Goal: Check status: Check status

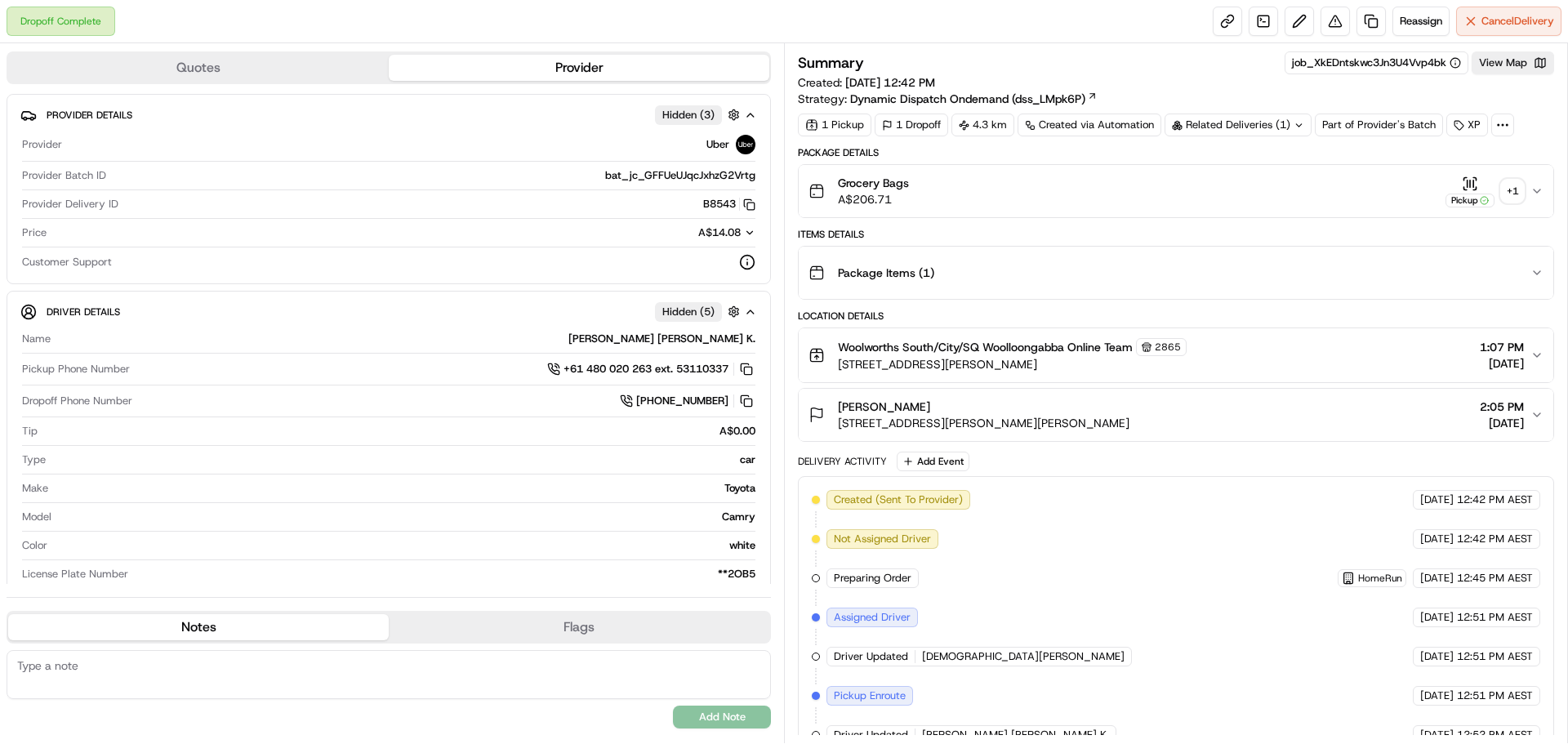
click at [1508, 192] on div "+ 1" at bounding box center [1512, 190] width 23 height 23
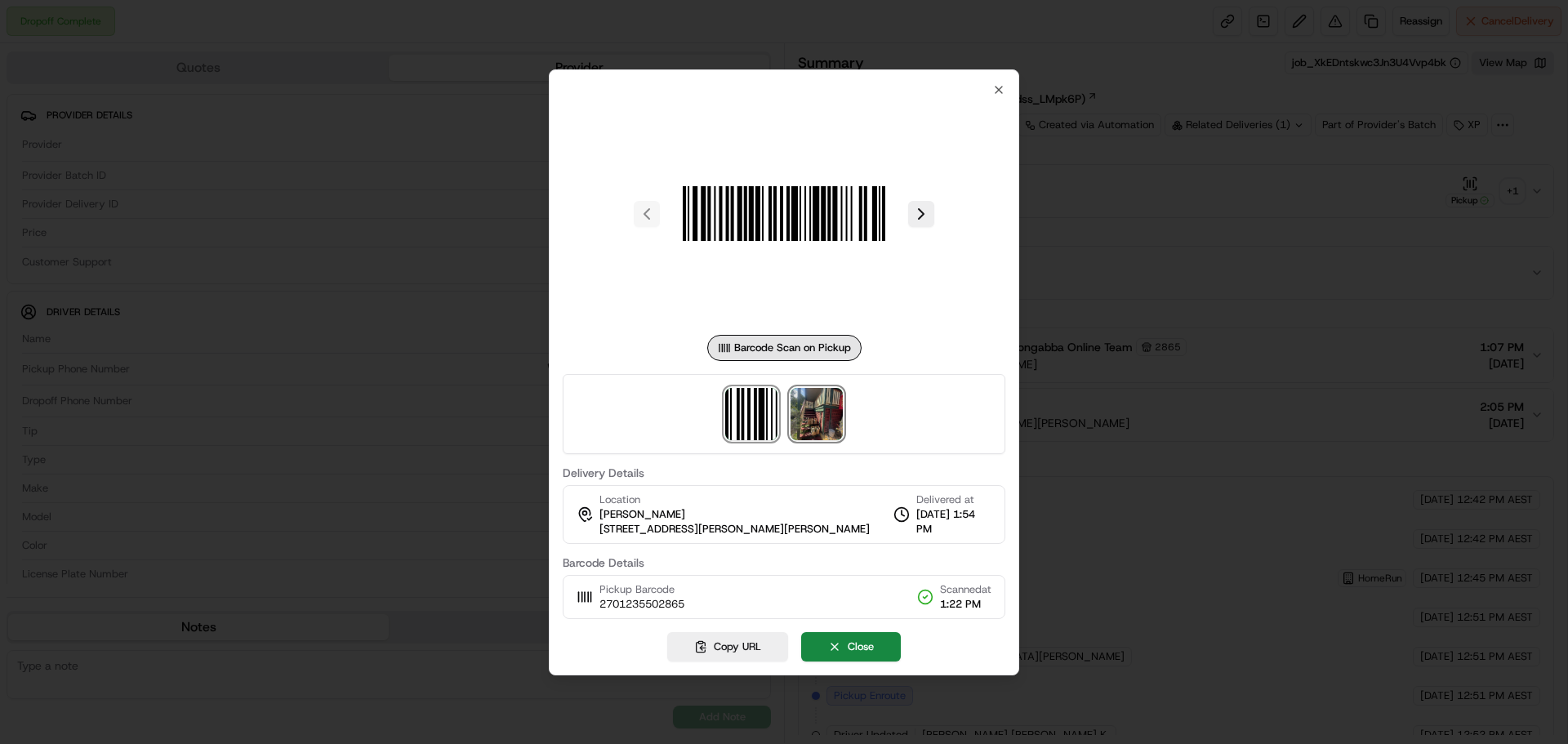
click at [837, 404] on img at bounding box center [816, 414] width 52 height 52
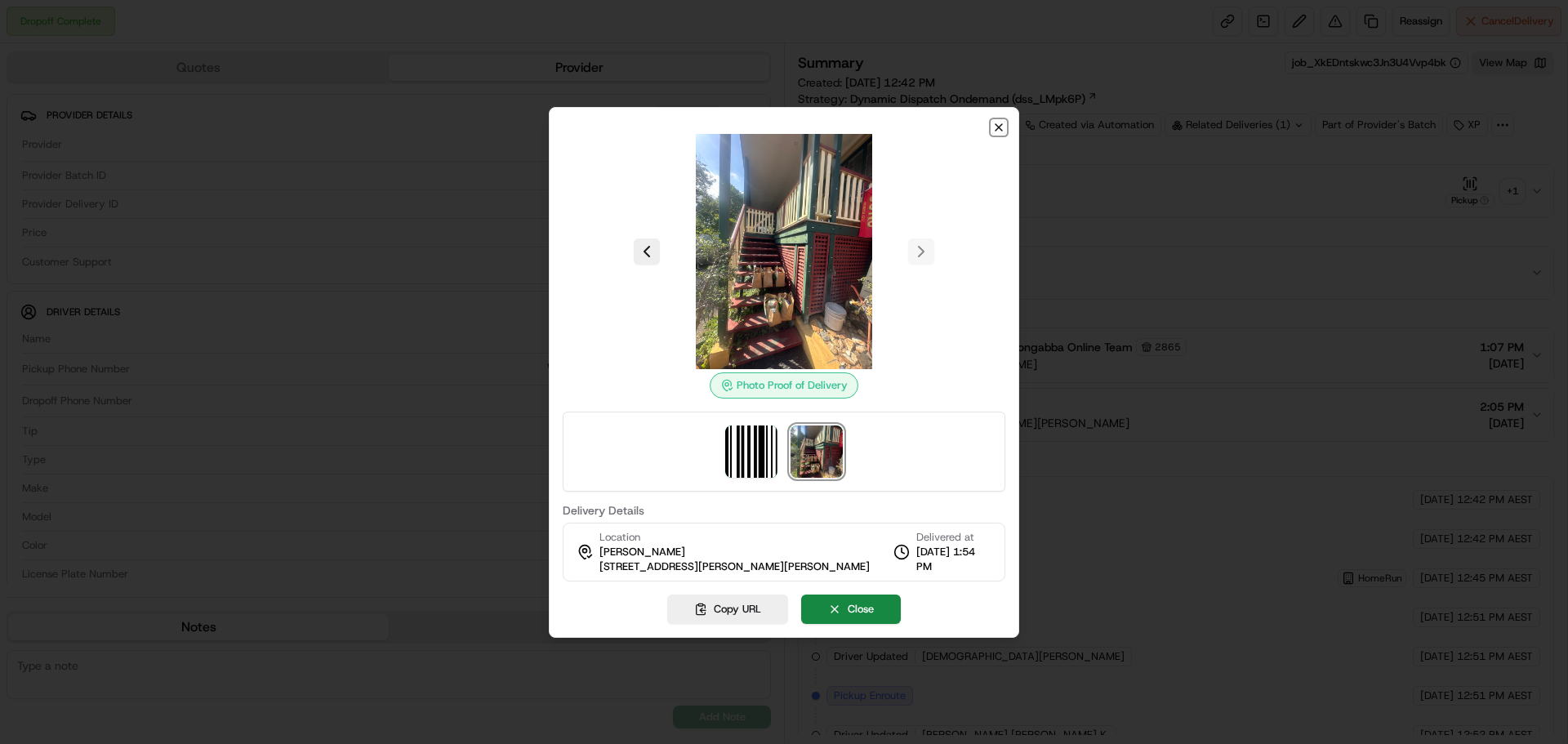
click at [995, 125] on icon "button" at bounding box center [999, 127] width 13 height 13
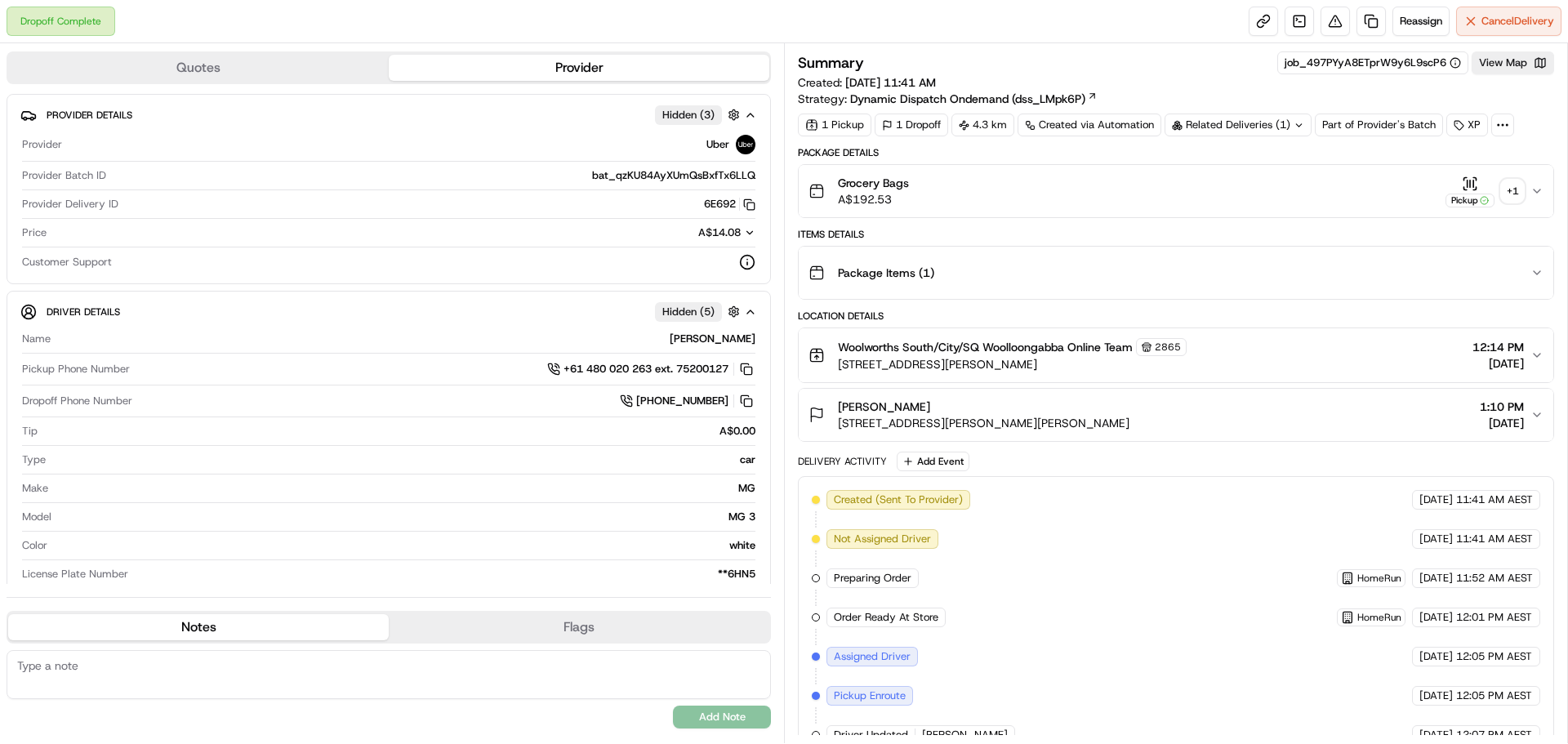
click at [1518, 196] on div "+ 1" at bounding box center [1512, 190] width 23 height 23
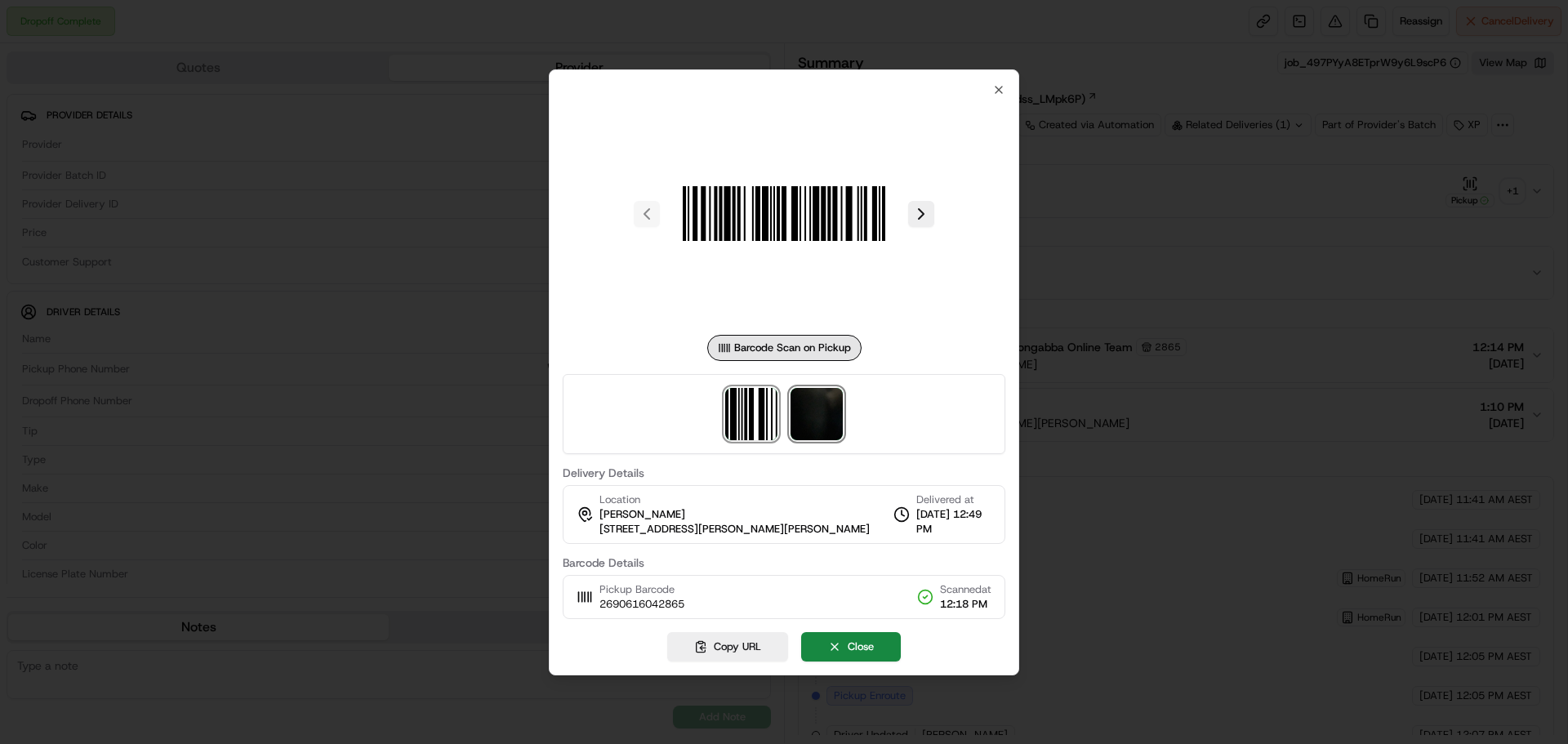
click at [790, 421] on img at bounding box center [816, 414] width 52 height 52
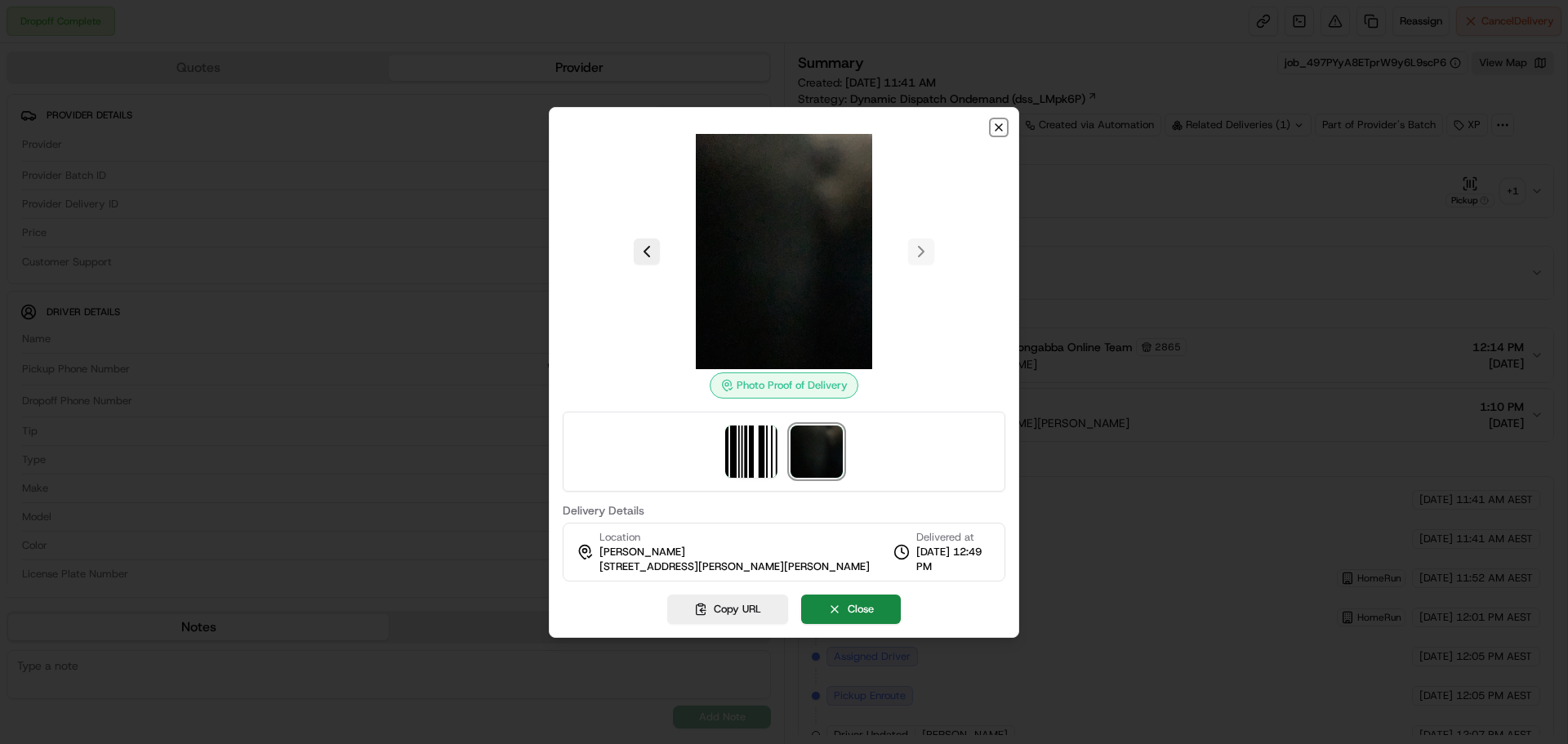
click at [996, 125] on icon "button" at bounding box center [999, 127] width 7 height 7
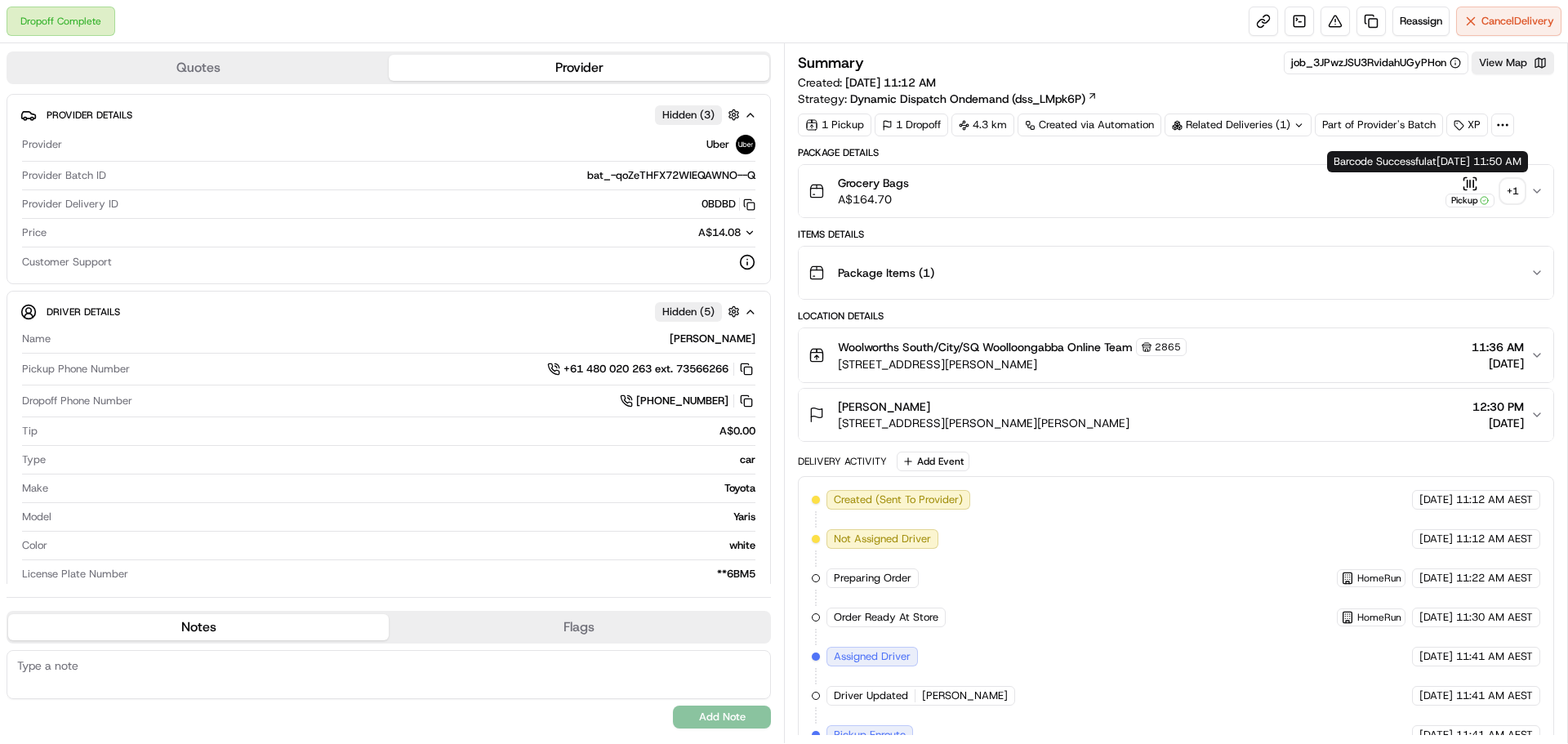
click at [1509, 189] on div "+ 1" at bounding box center [1512, 190] width 23 height 23
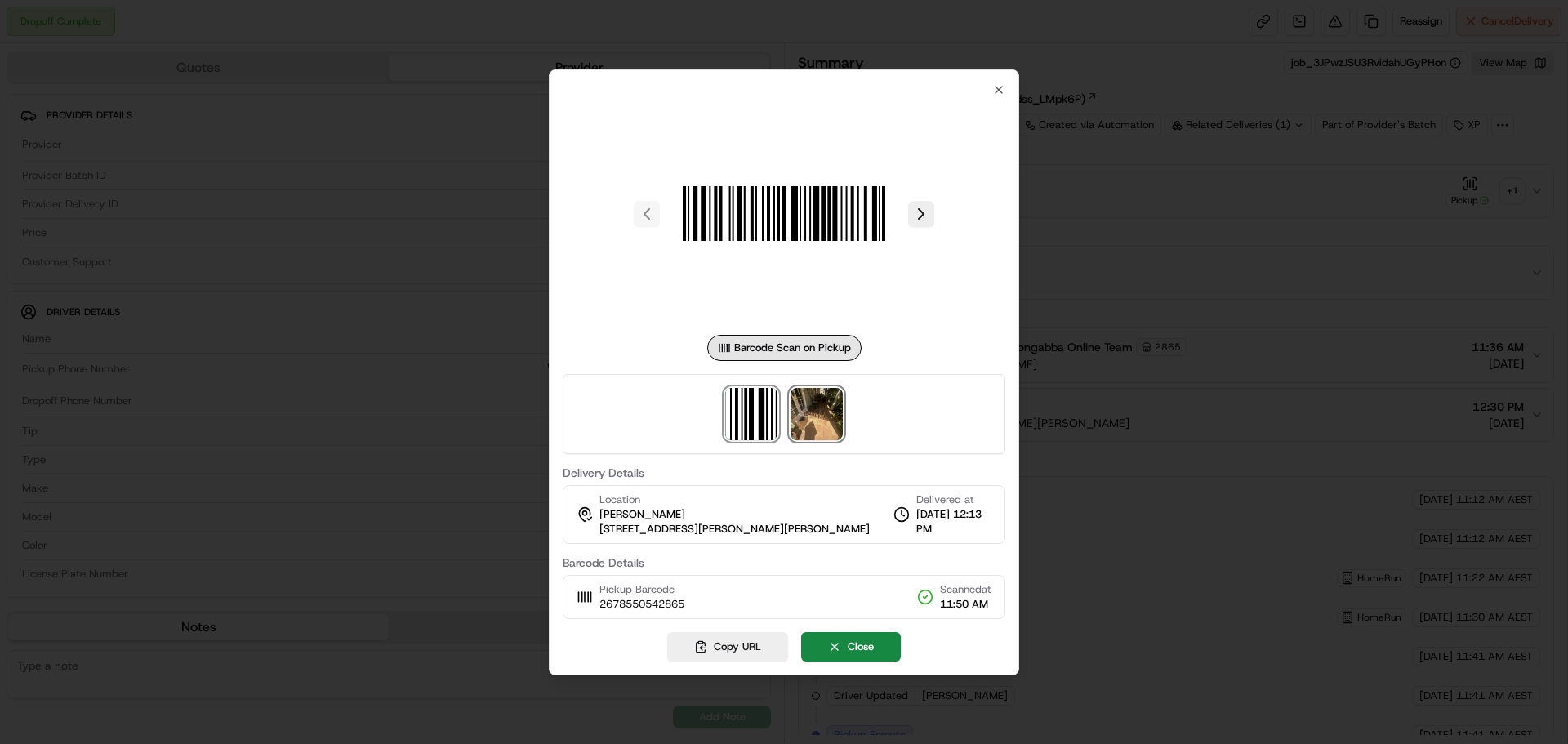
click at [840, 427] on img at bounding box center [816, 414] width 52 height 52
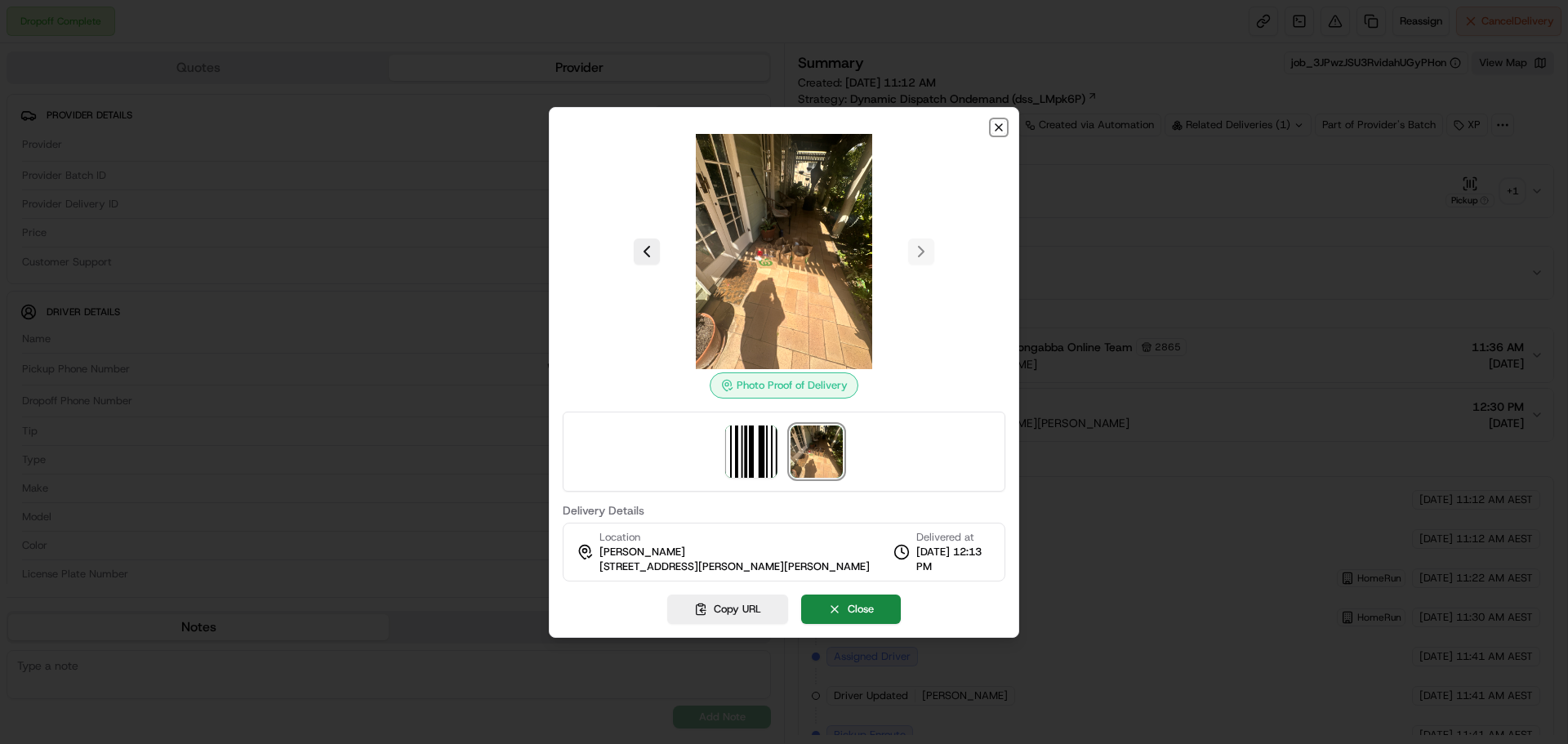
click at [996, 125] on icon "button" at bounding box center [999, 127] width 7 height 7
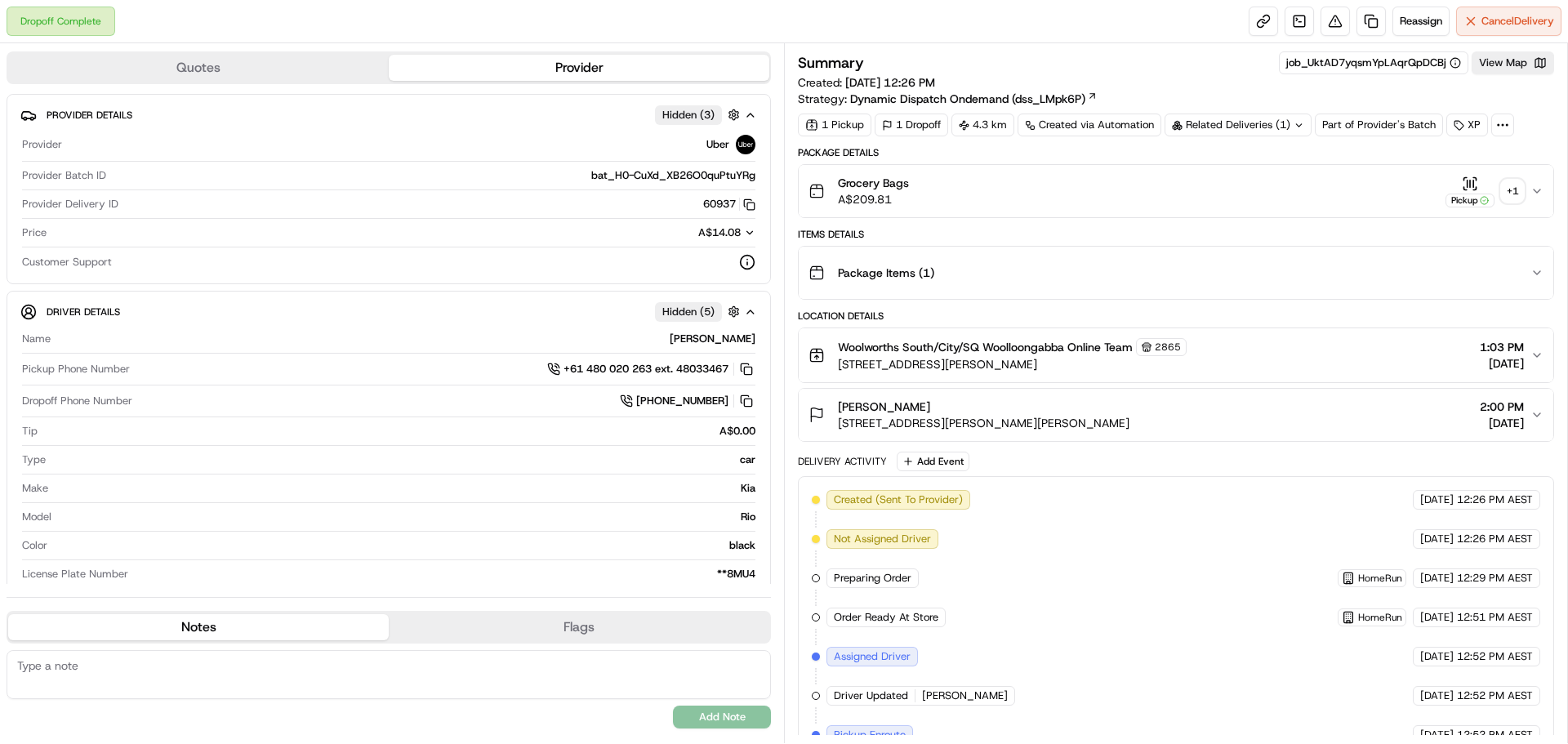
click at [1510, 198] on div "+ 1" at bounding box center [1512, 190] width 23 height 23
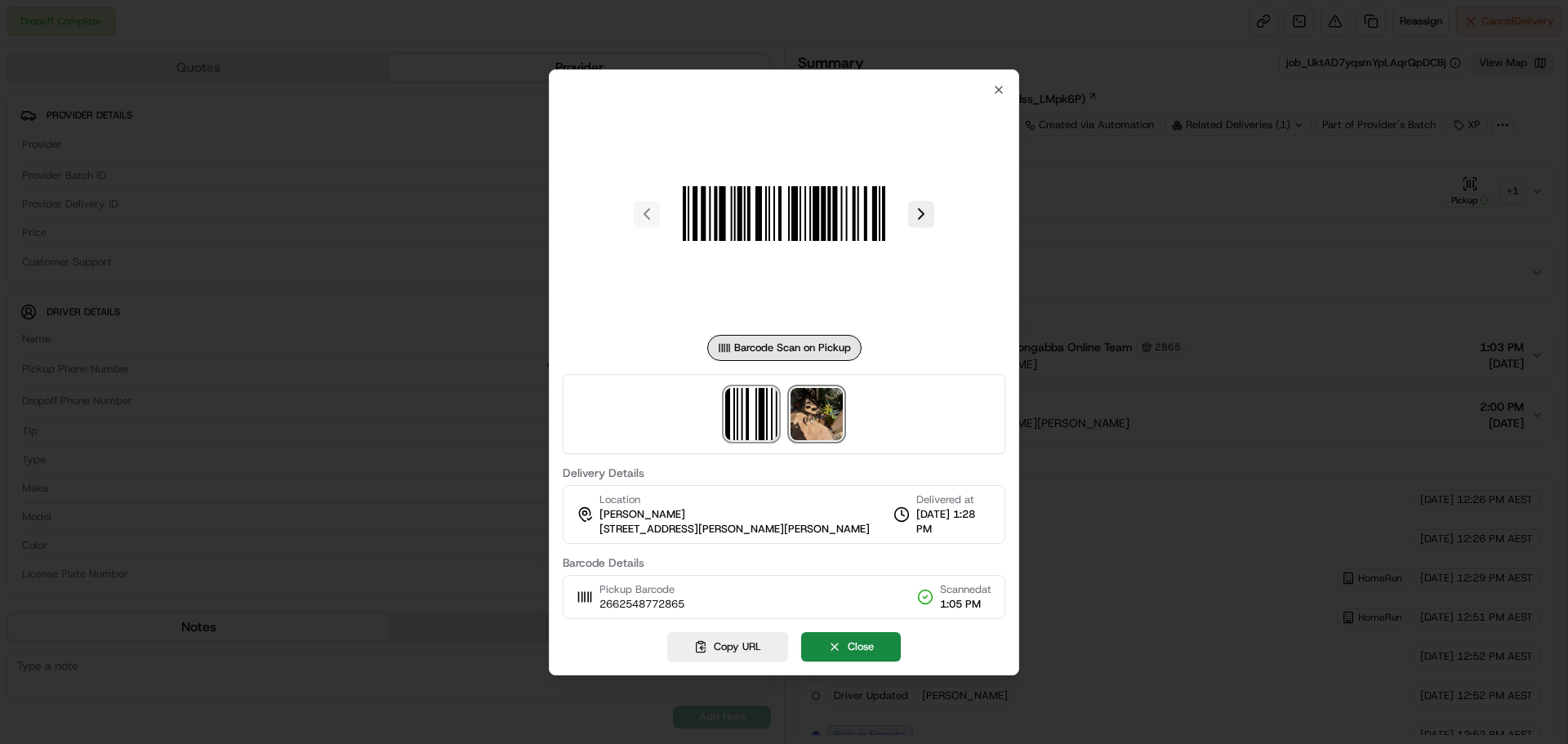
click at [821, 429] on img at bounding box center [816, 414] width 52 height 52
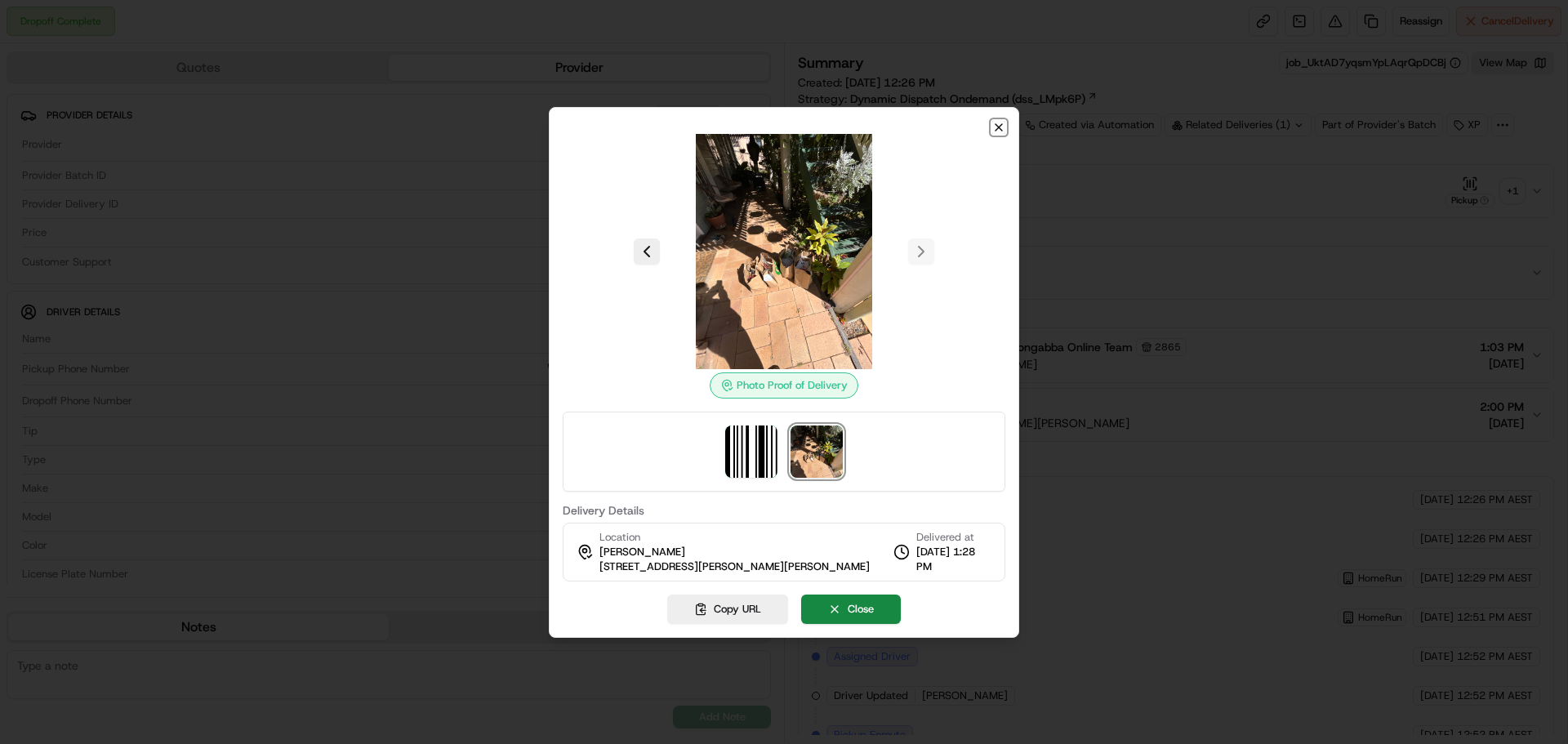
click at [1002, 127] on icon "button" at bounding box center [999, 127] width 13 height 13
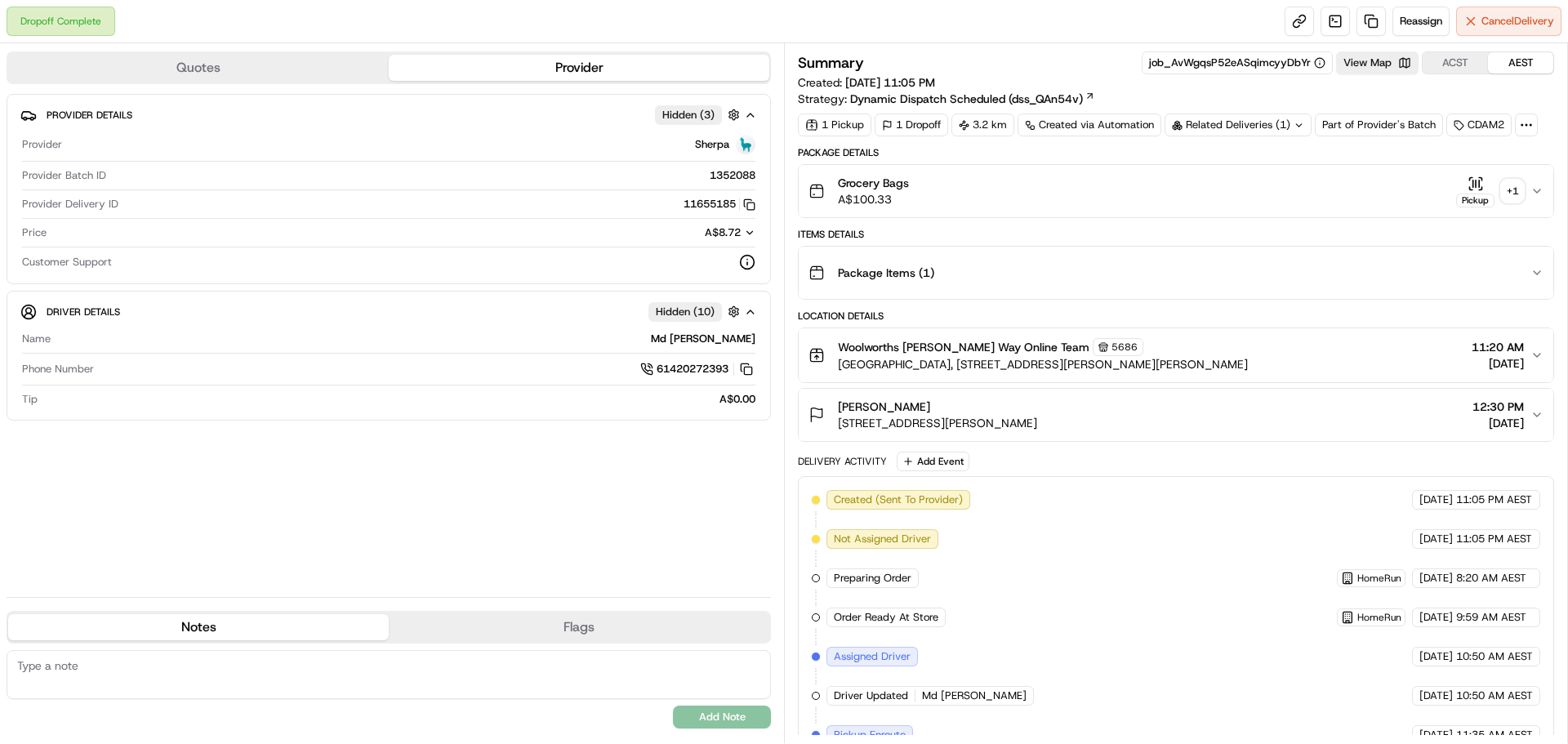
click at [1520, 183] on div "+ 1" at bounding box center [1512, 190] width 23 height 23
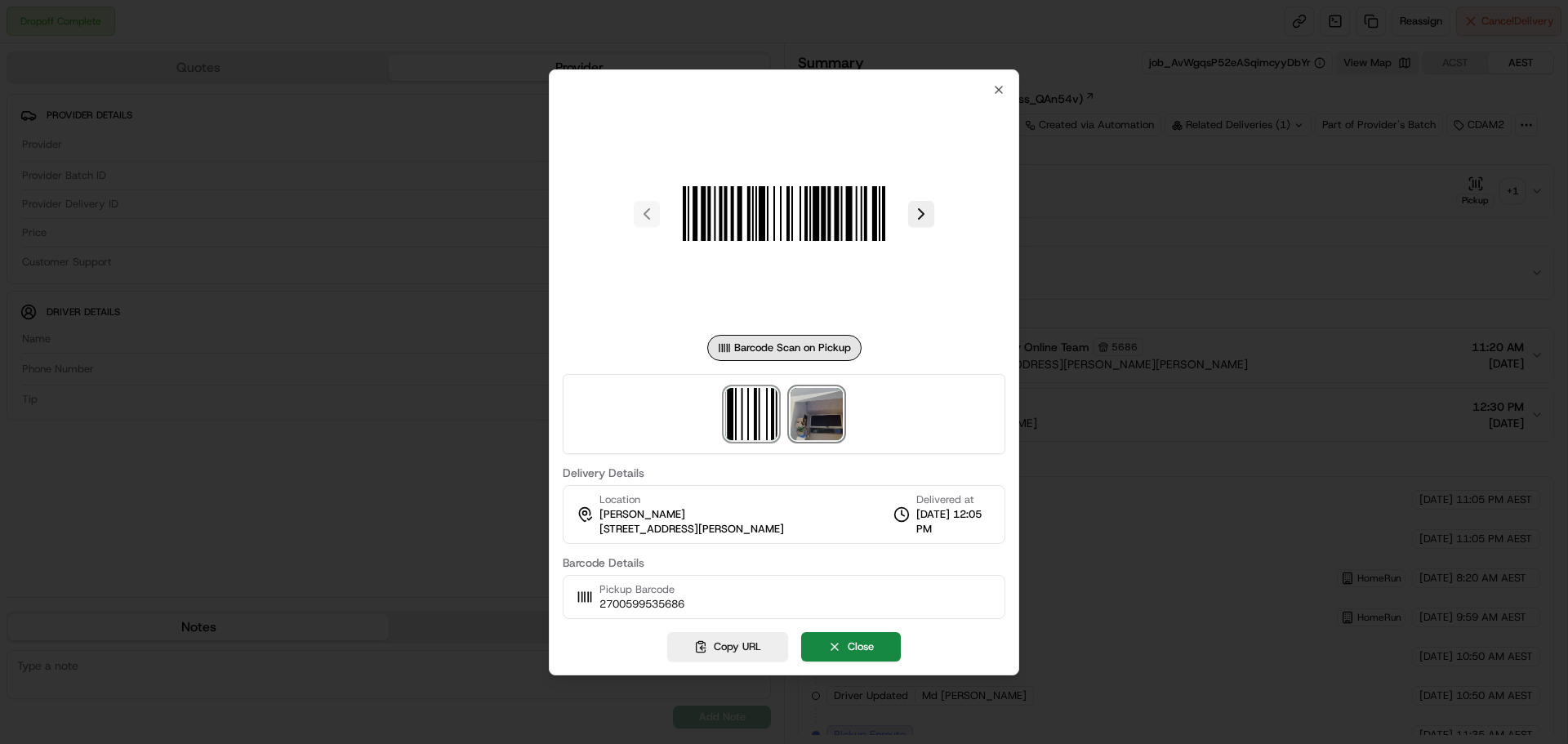
click at [821, 416] on img at bounding box center [816, 414] width 52 height 52
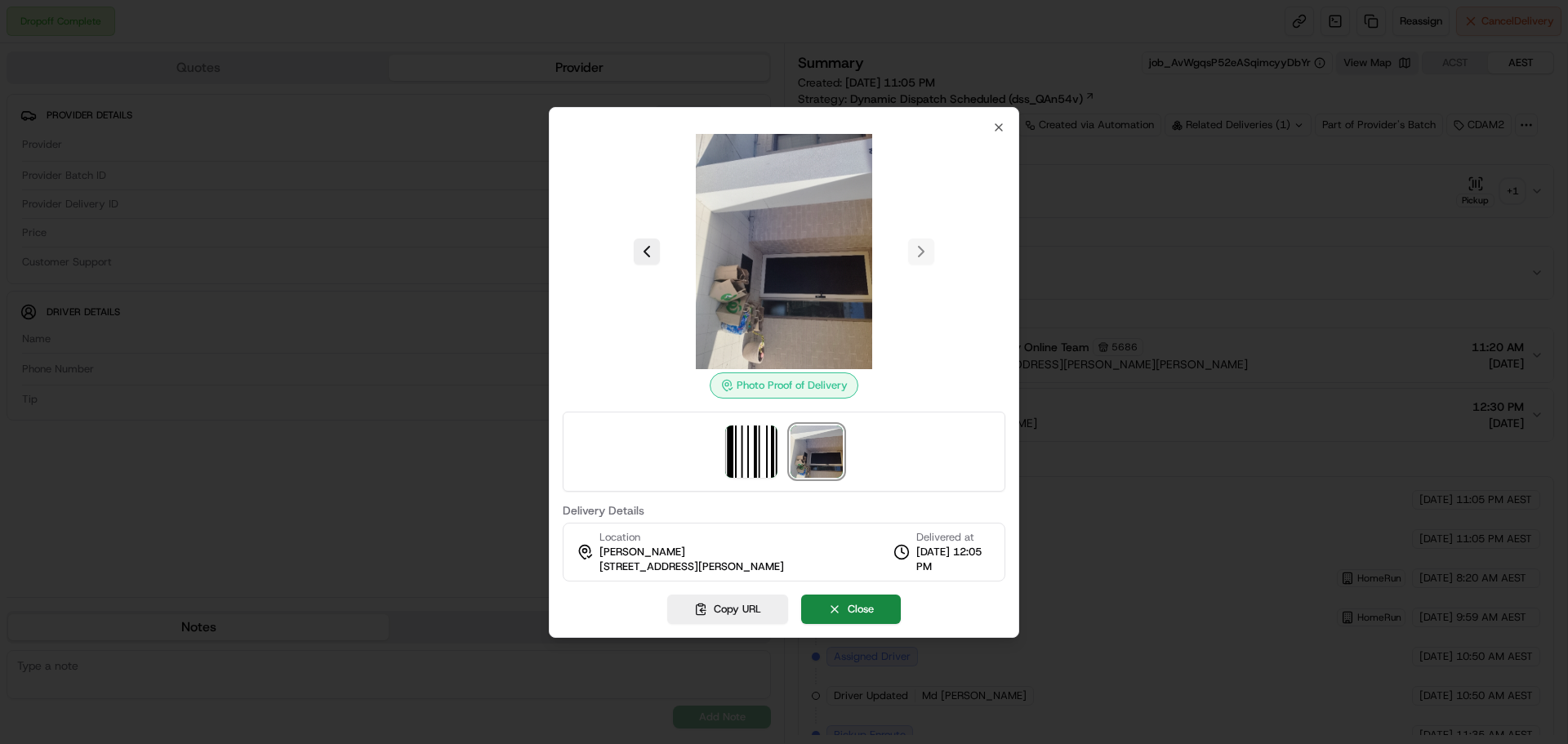
click at [733, 392] on div "Photo Proof of Delivery" at bounding box center [784, 385] width 148 height 26
